Goal: Transaction & Acquisition: Purchase product/service

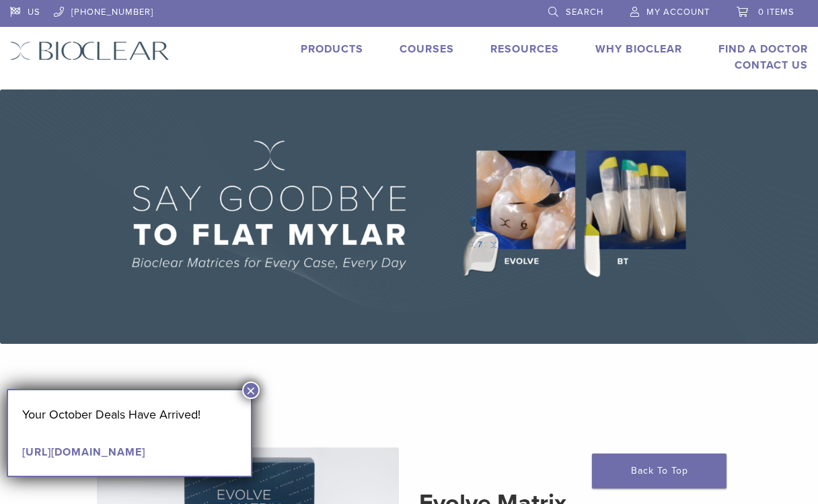
click at [252, 387] on button "×" at bounding box center [250, 390] width 17 height 17
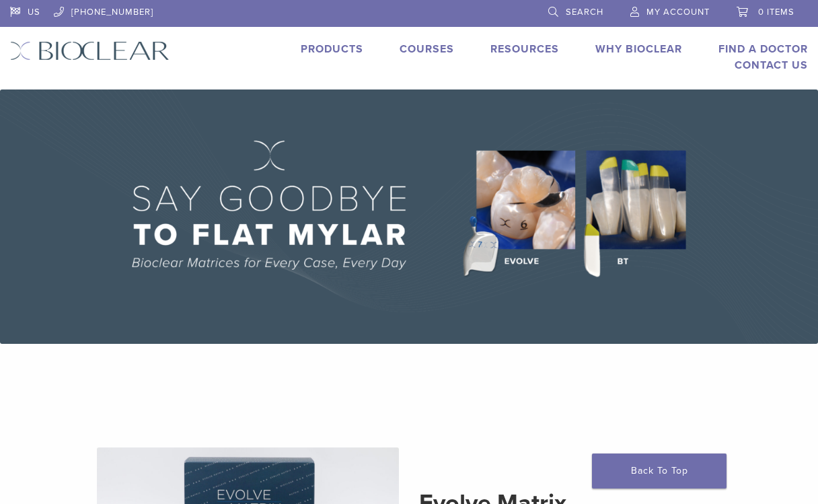
click at [649, 12] on span "My Account" at bounding box center [678, 12] width 63 height 11
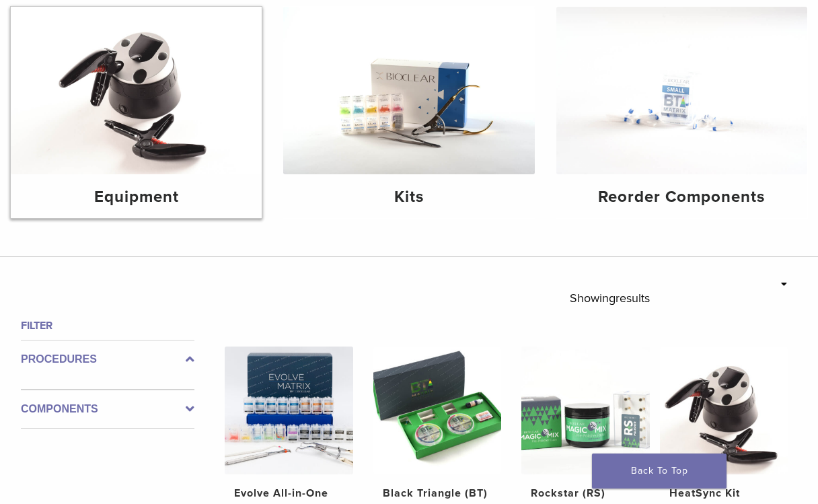
scroll to position [184, 0]
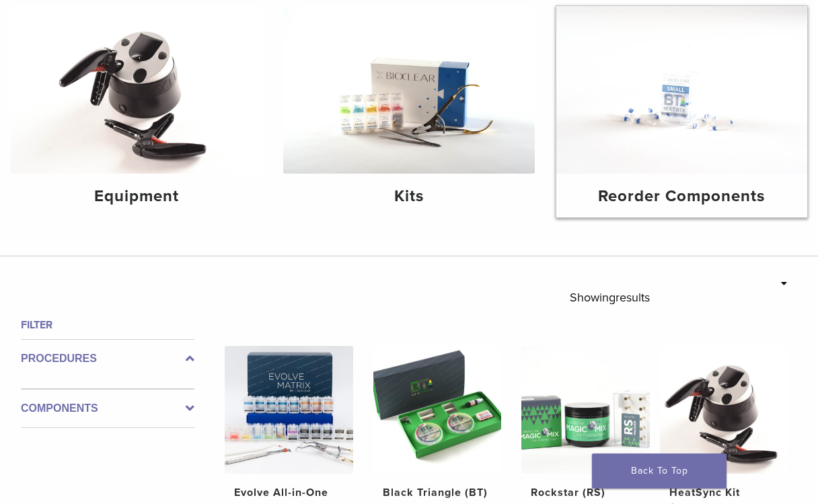
click at [650, 155] on img at bounding box center [682, 90] width 251 height 168
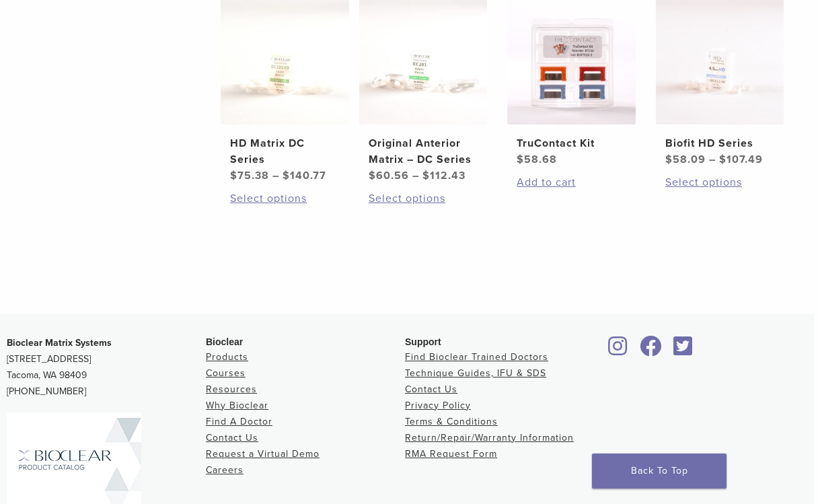
scroll to position [828, 4]
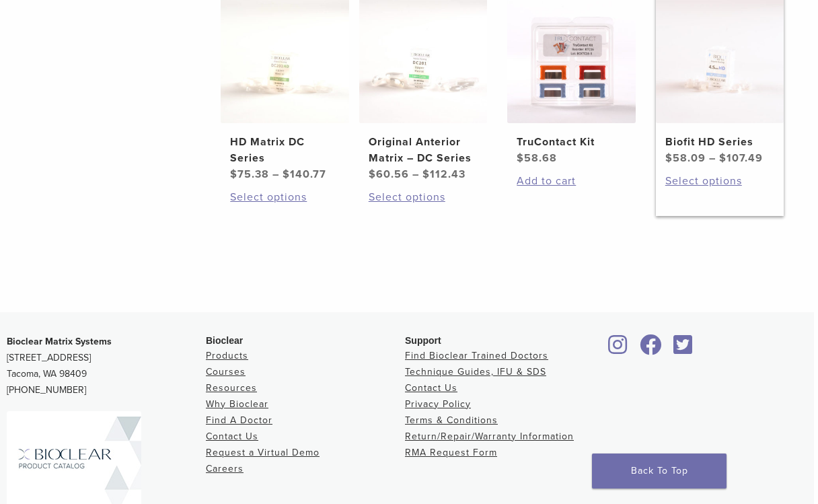
click at [691, 123] on img at bounding box center [720, 59] width 129 height 129
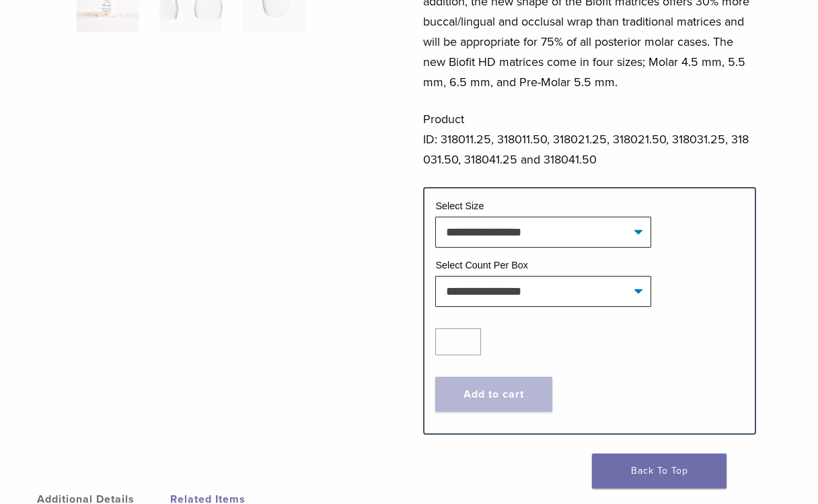
scroll to position [410, 0]
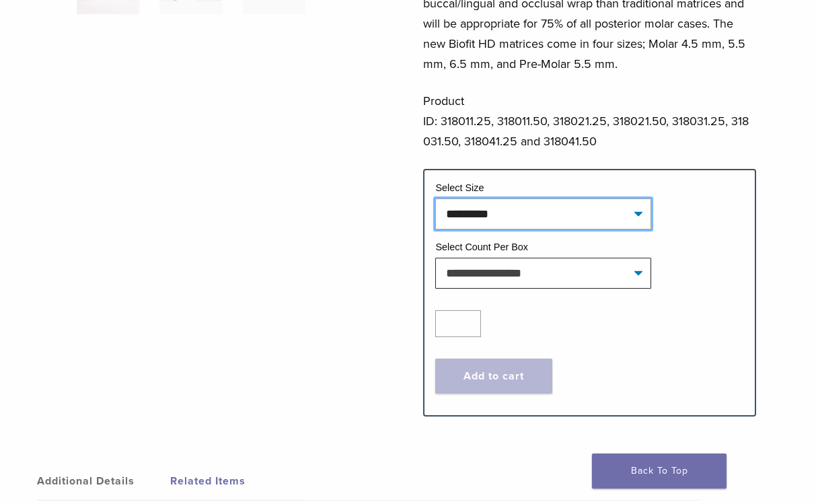
select select "*********"
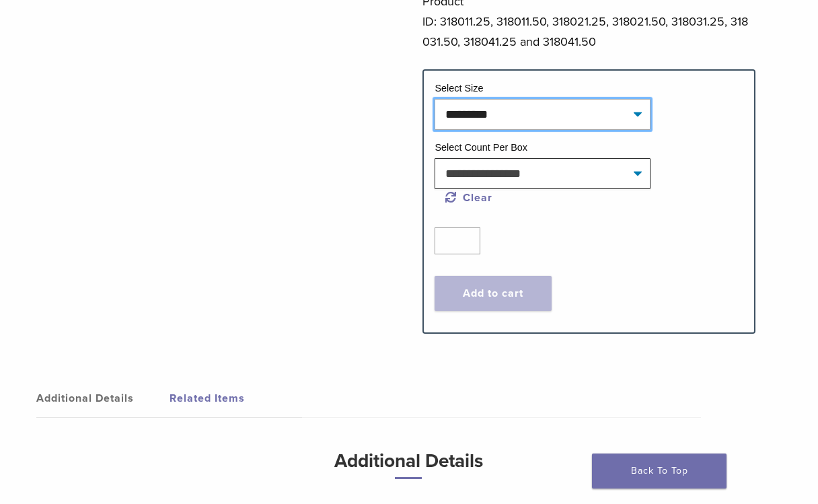
scroll to position [510, 1]
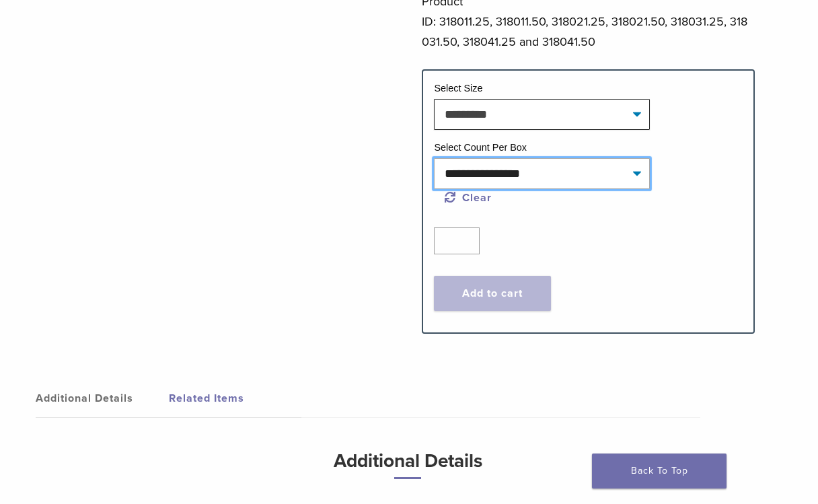
select select "*****"
select select "*********"
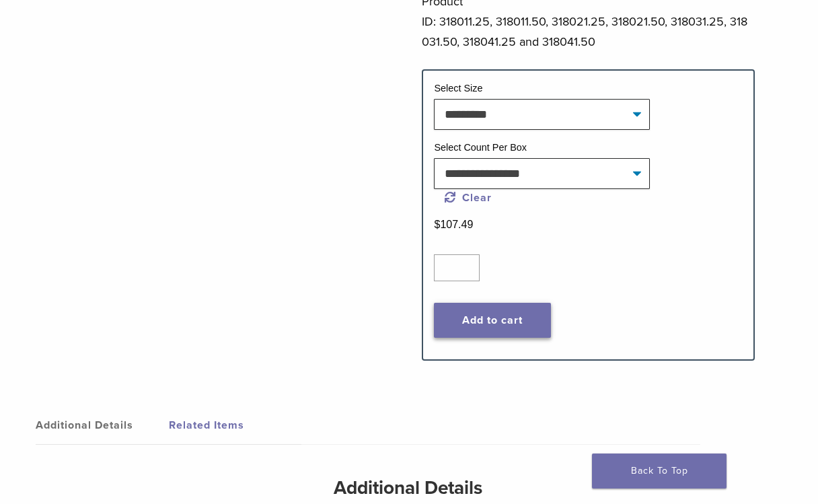
click at [478, 320] on button "Add to cart" at bounding box center [492, 320] width 116 height 35
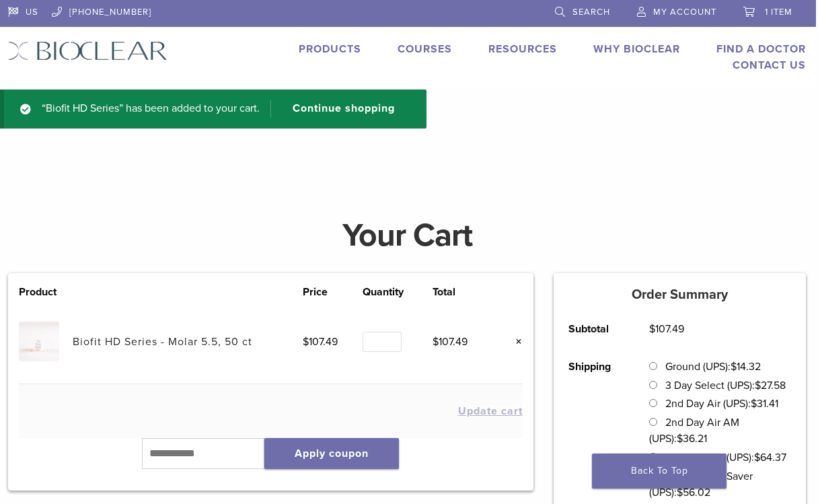
scroll to position [0, 2]
click at [335, 48] on link "Products" at bounding box center [330, 48] width 63 height 13
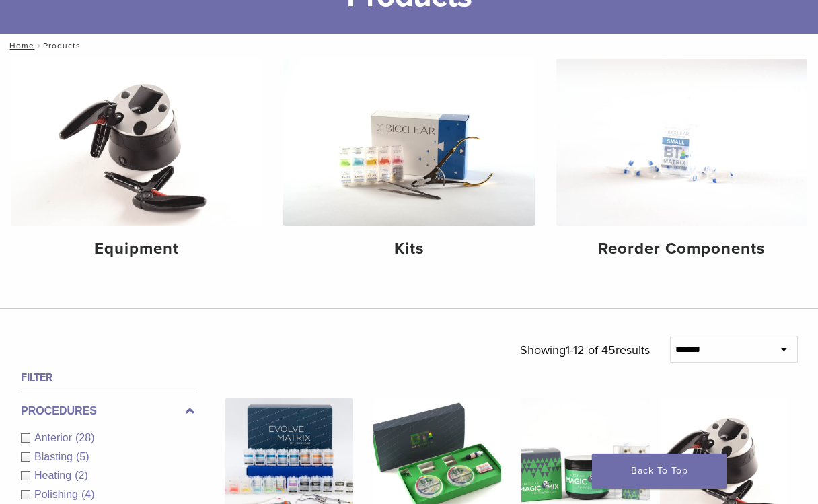
scroll to position [155, 0]
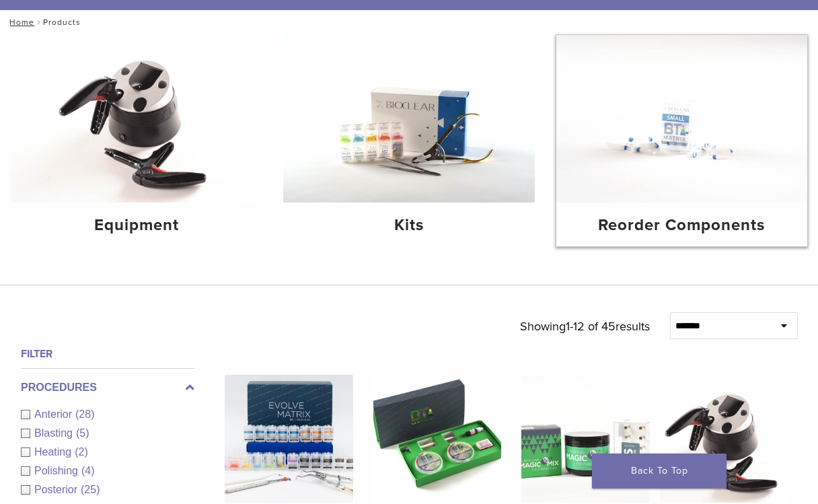
click at [662, 164] on img at bounding box center [682, 119] width 251 height 168
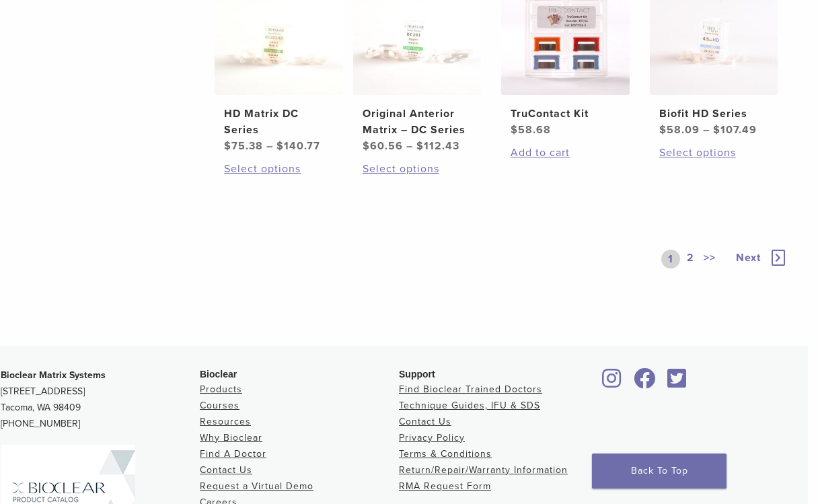
scroll to position [870, 10]
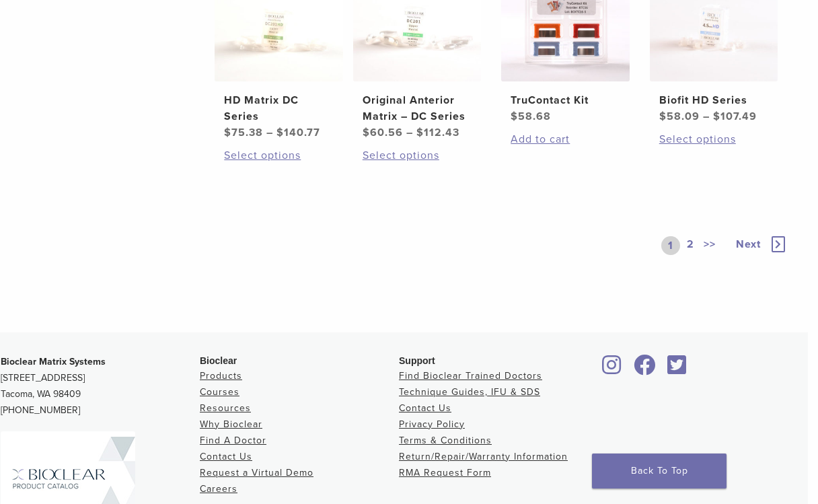
click at [690, 255] on link "2" at bounding box center [691, 245] width 13 height 19
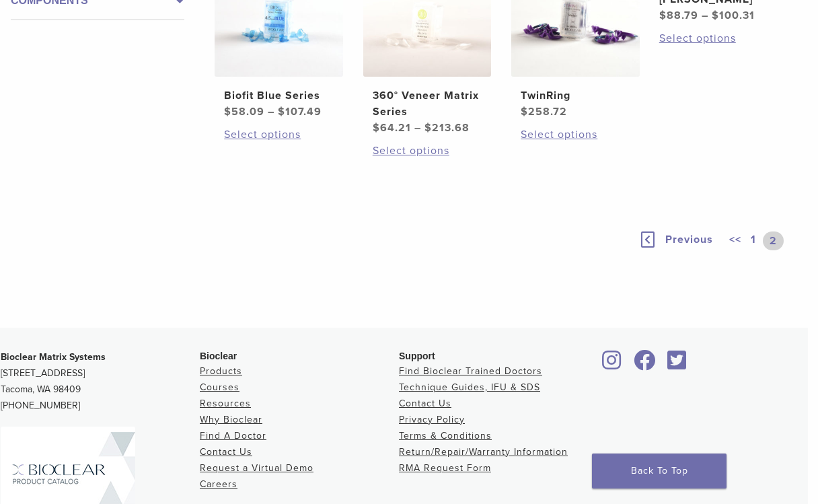
scroll to position [210, 10]
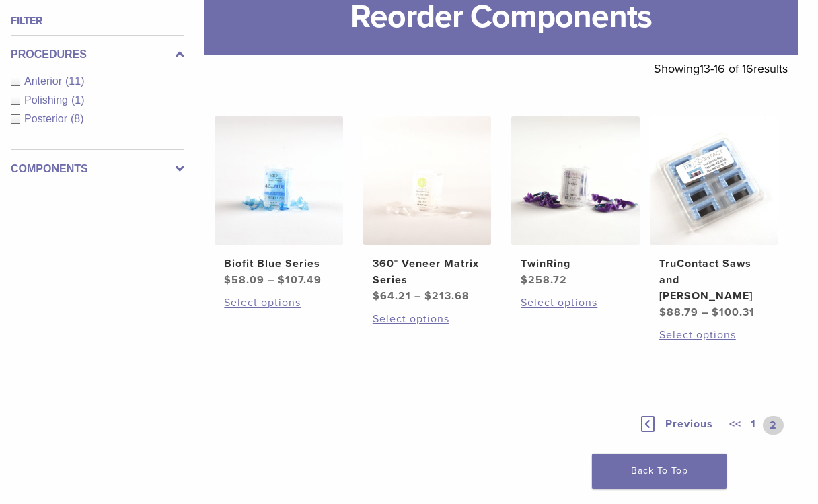
click at [650, 432] on icon at bounding box center [647, 424] width 13 height 16
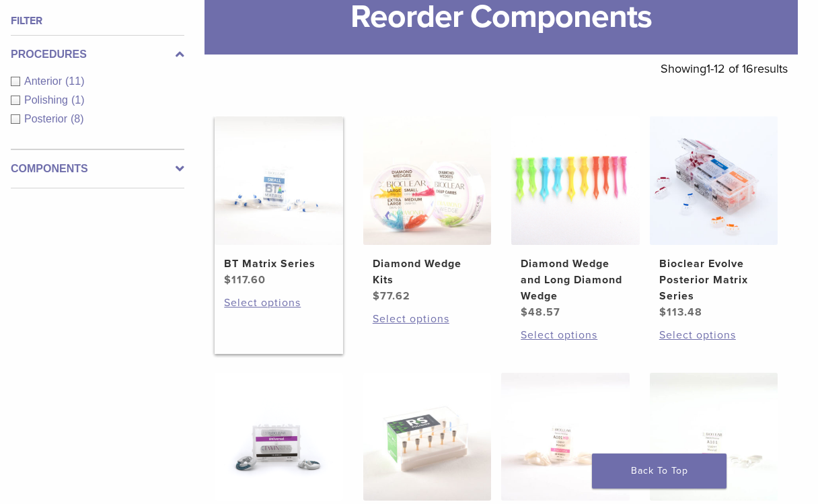
click at [261, 245] on img at bounding box center [279, 180] width 129 height 129
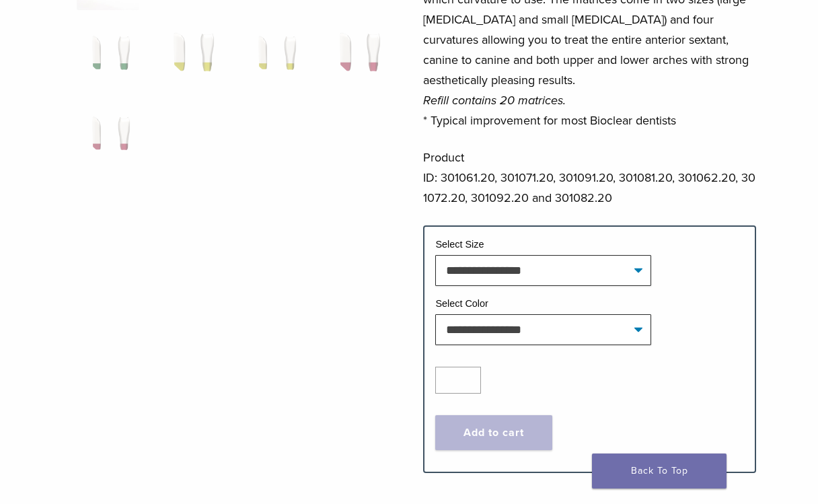
scroll to position [419, 0]
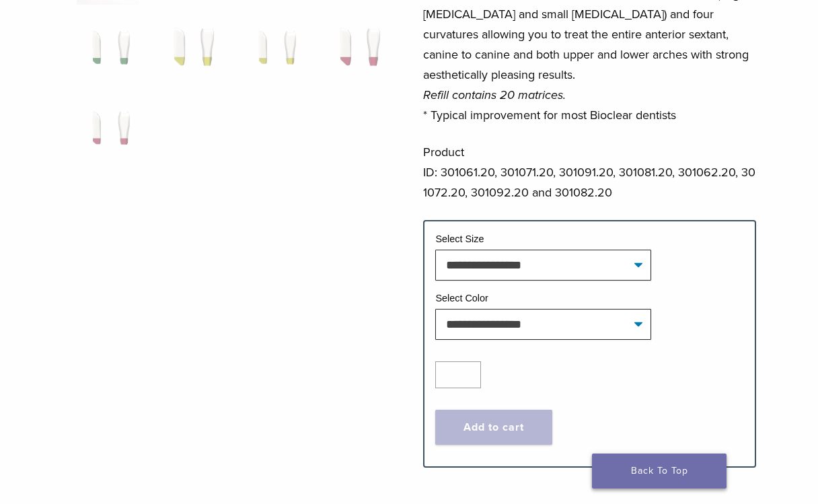
click at [651, 465] on link "Back To Top" at bounding box center [659, 471] width 135 height 35
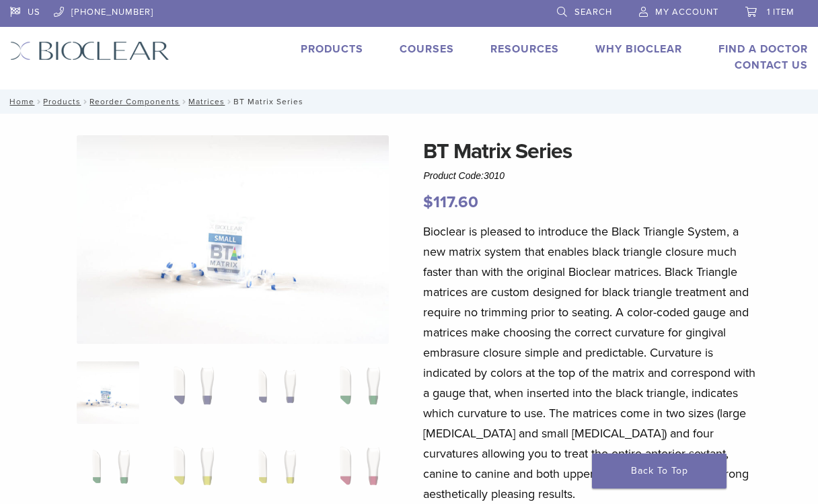
scroll to position [419, 0]
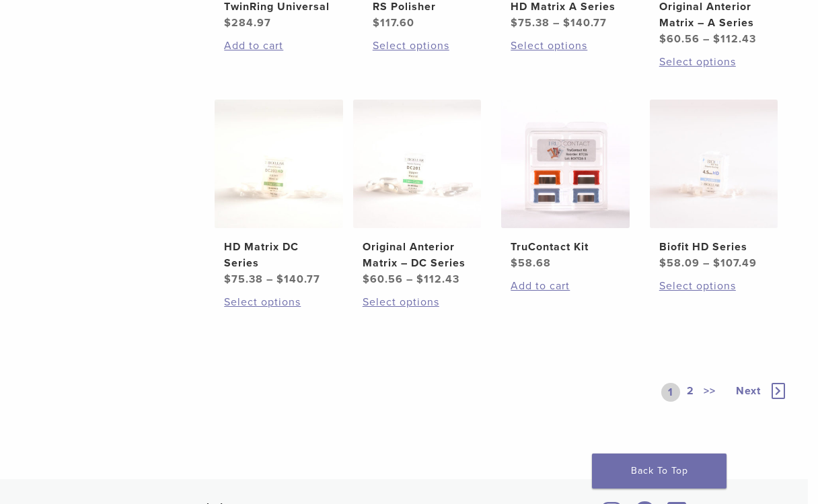
scroll to position [732, 10]
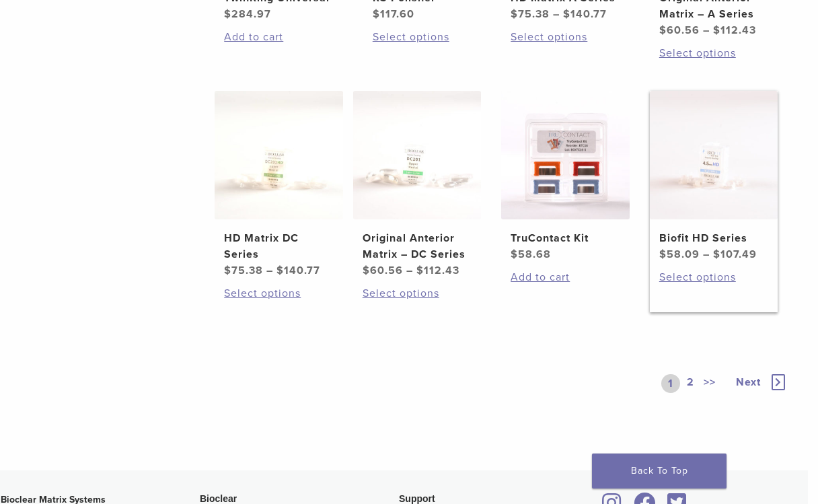
click at [706, 246] on h2 "Biofit HD Series" at bounding box center [714, 238] width 109 height 16
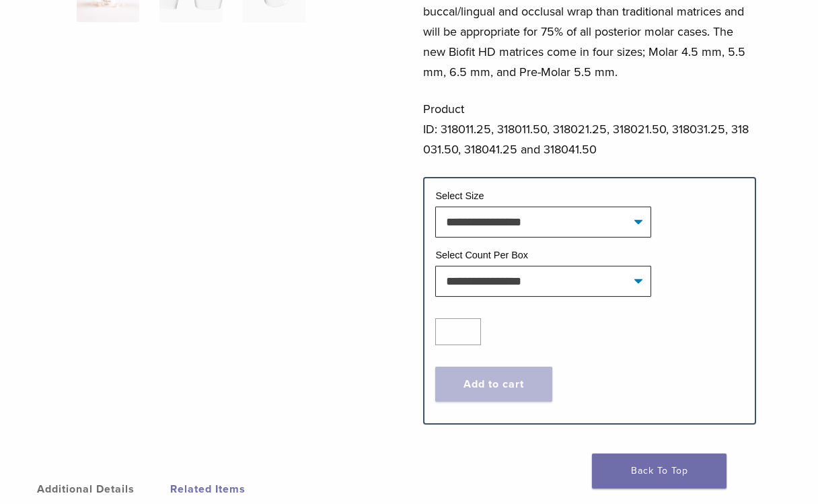
scroll to position [415, 0]
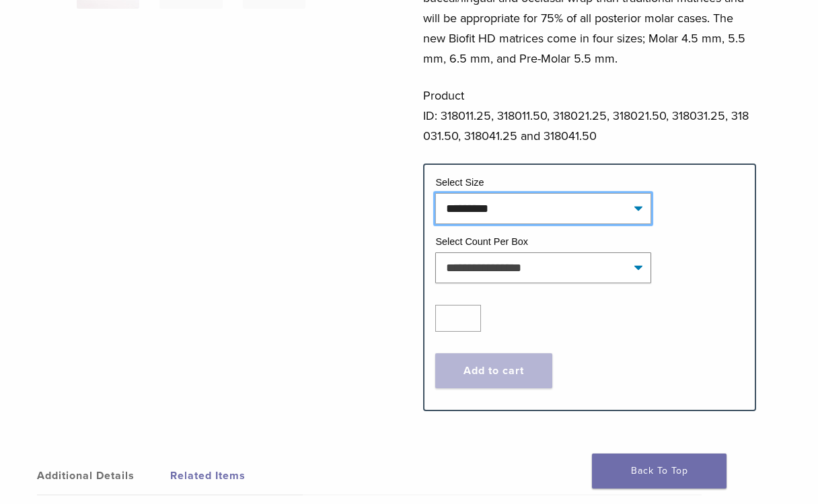
select select "*********"
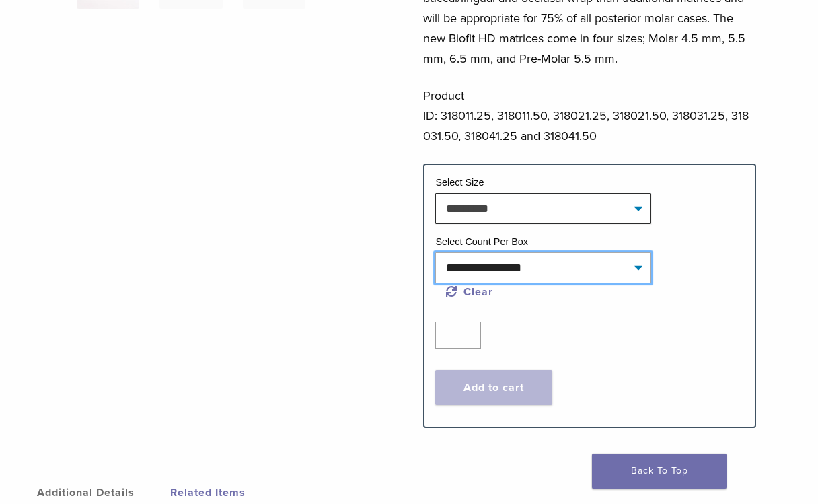
select select "*****"
select select "*********"
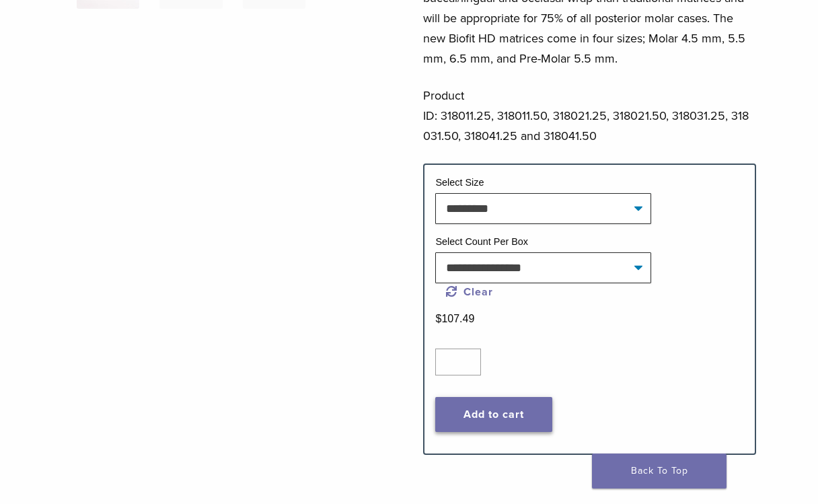
click at [489, 414] on button "Add to cart" at bounding box center [493, 414] width 116 height 35
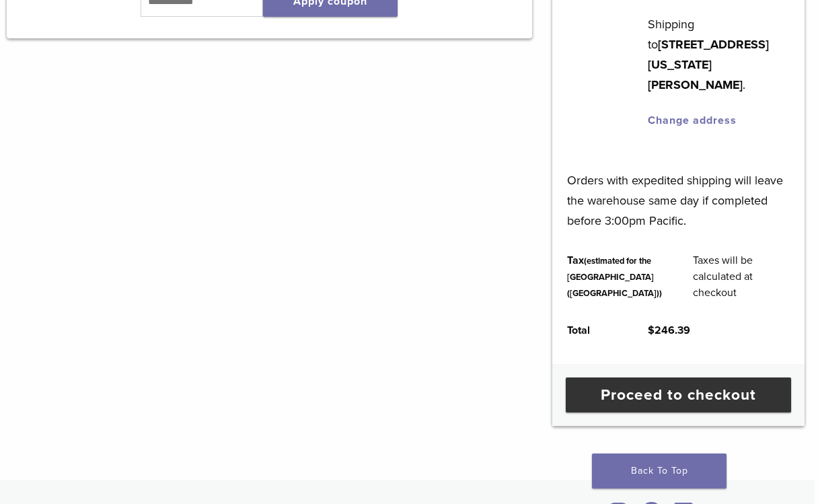
scroll to position [592, 3]
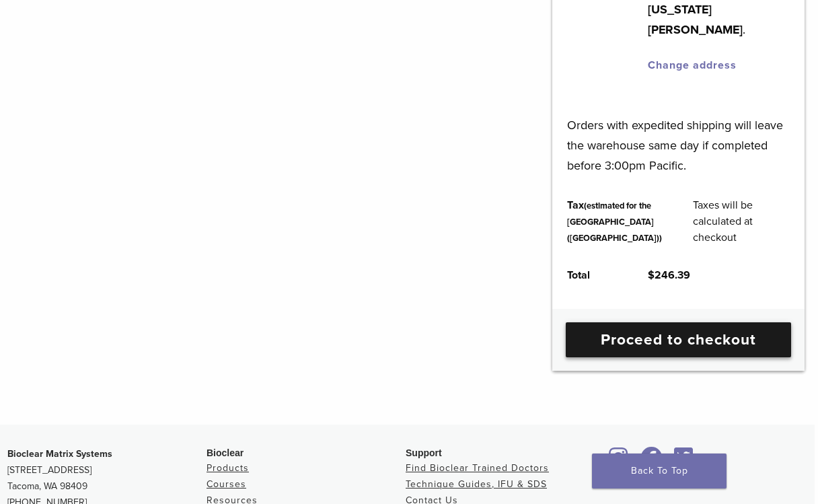
click at [664, 357] on link "Proceed to checkout" at bounding box center [678, 339] width 225 height 35
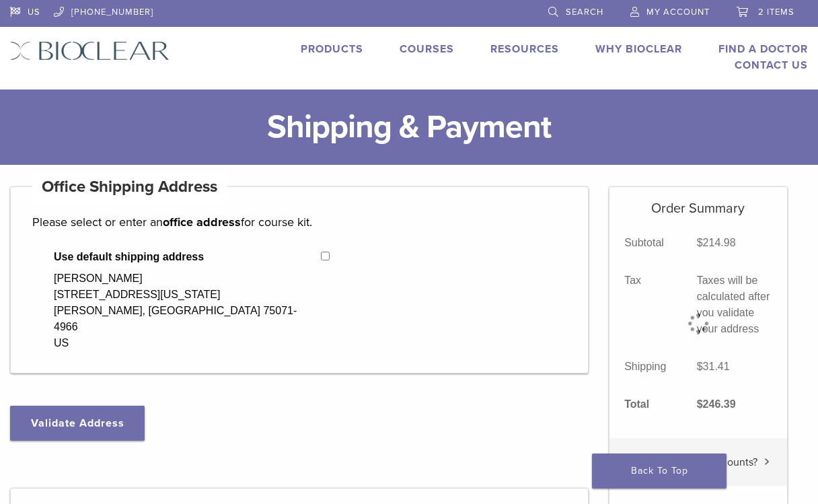
select select "**"
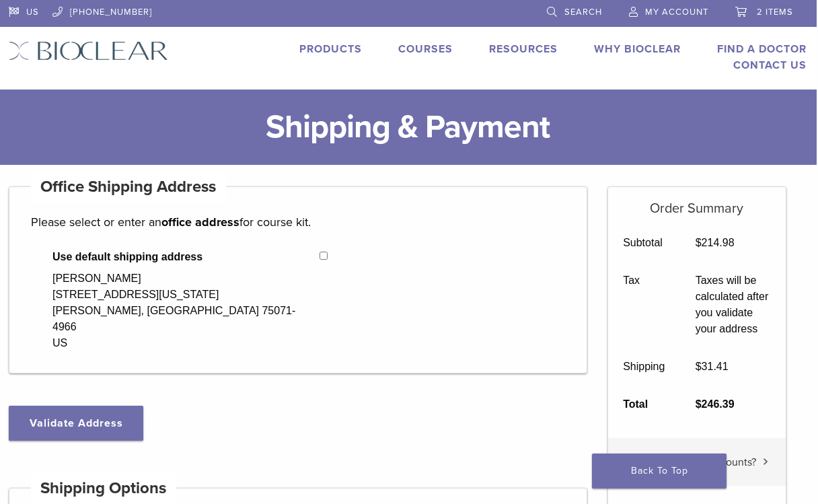
scroll to position [0, 1]
click at [340, 48] on link "Products" at bounding box center [331, 48] width 63 height 13
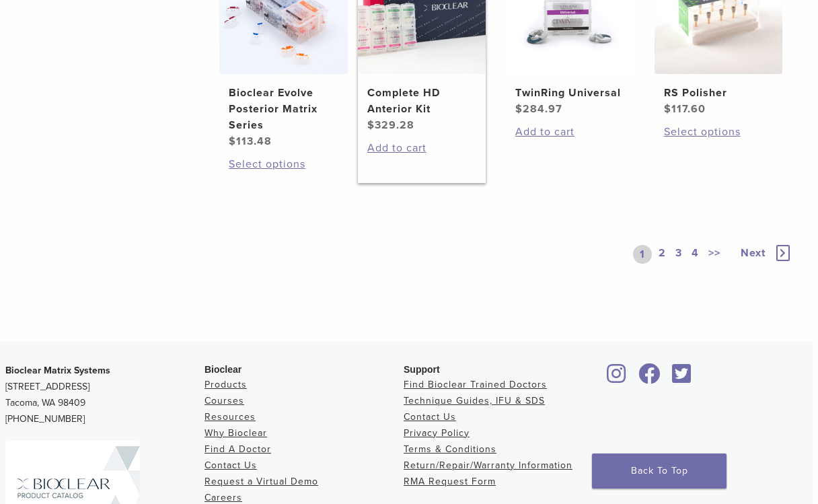
scroll to position [1084, 5]
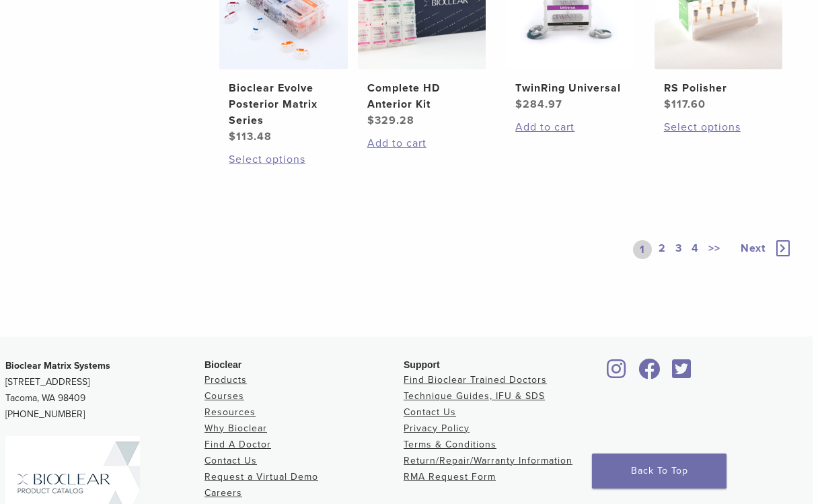
click at [662, 259] on link "2" at bounding box center [662, 249] width 13 height 19
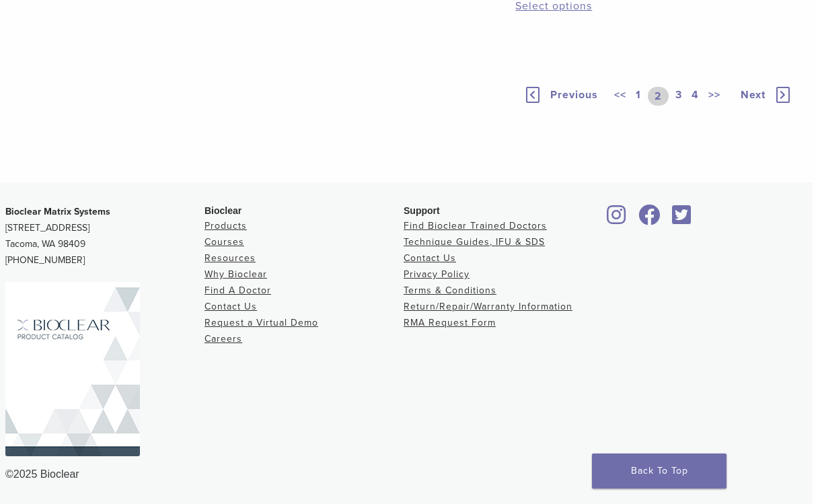
click at [679, 106] on link "3" at bounding box center [679, 96] width 12 height 19
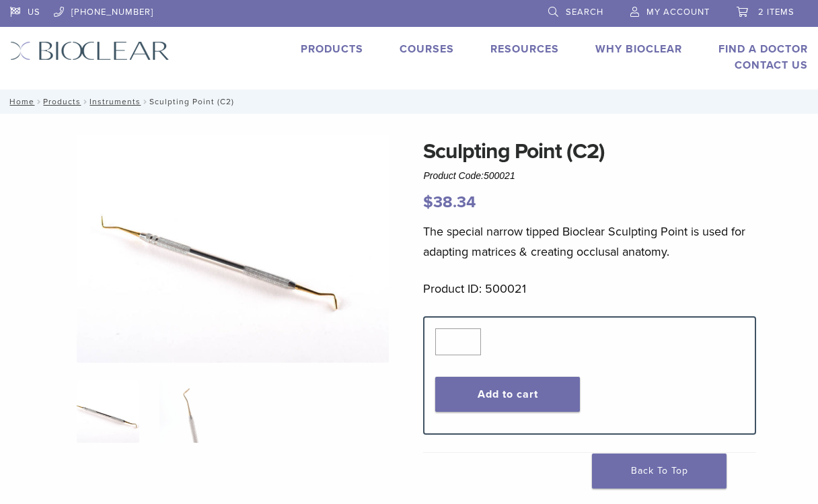
click at [470, 342] on input "*" at bounding box center [458, 341] width 46 height 27
click at [469, 347] on input "*" at bounding box center [458, 341] width 46 height 27
type input "*"
click at [468, 340] on input "*" at bounding box center [458, 341] width 46 height 27
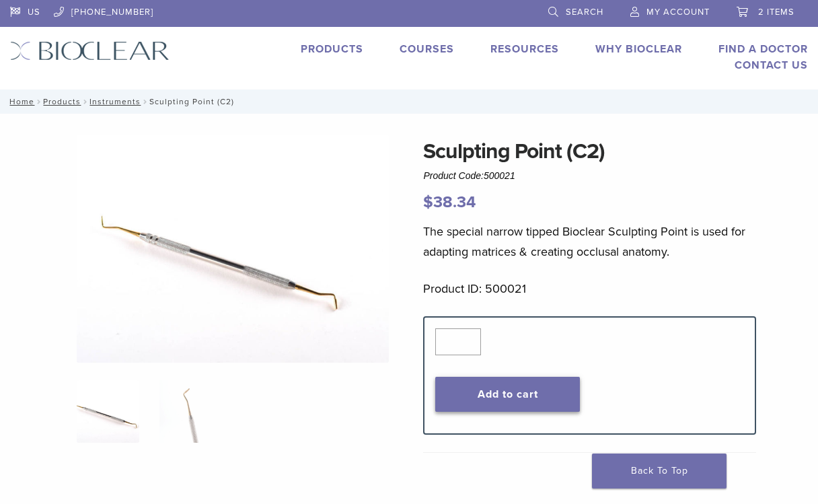
click at [499, 396] on button "Add to cart" at bounding box center [507, 394] width 144 height 35
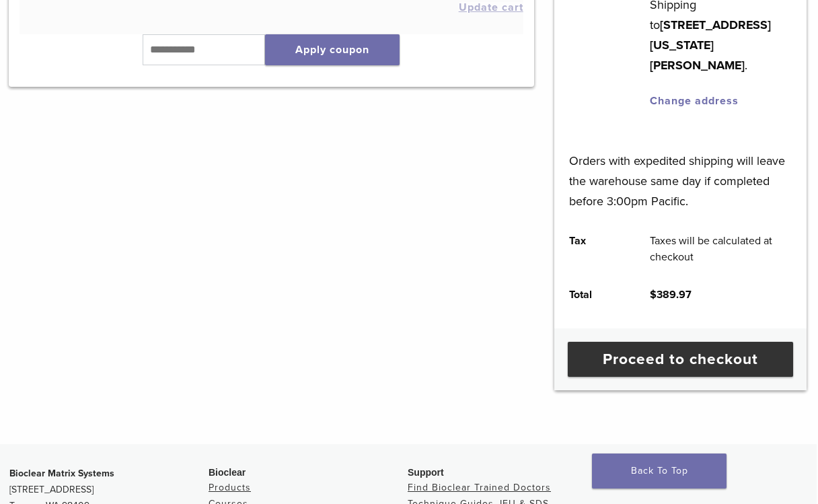
scroll to position [574, 1]
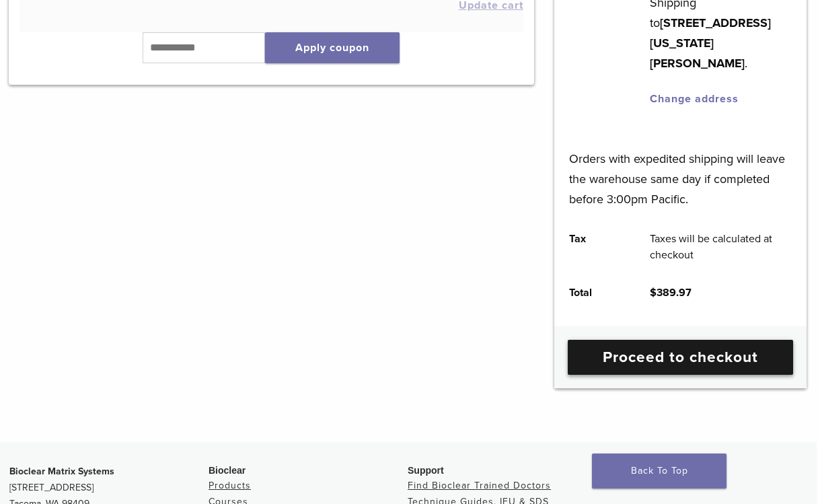
click at [663, 375] on link "Proceed to checkout" at bounding box center [680, 357] width 225 height 35
